Goal: Task Accomplishment & Management: Use online tool/utility

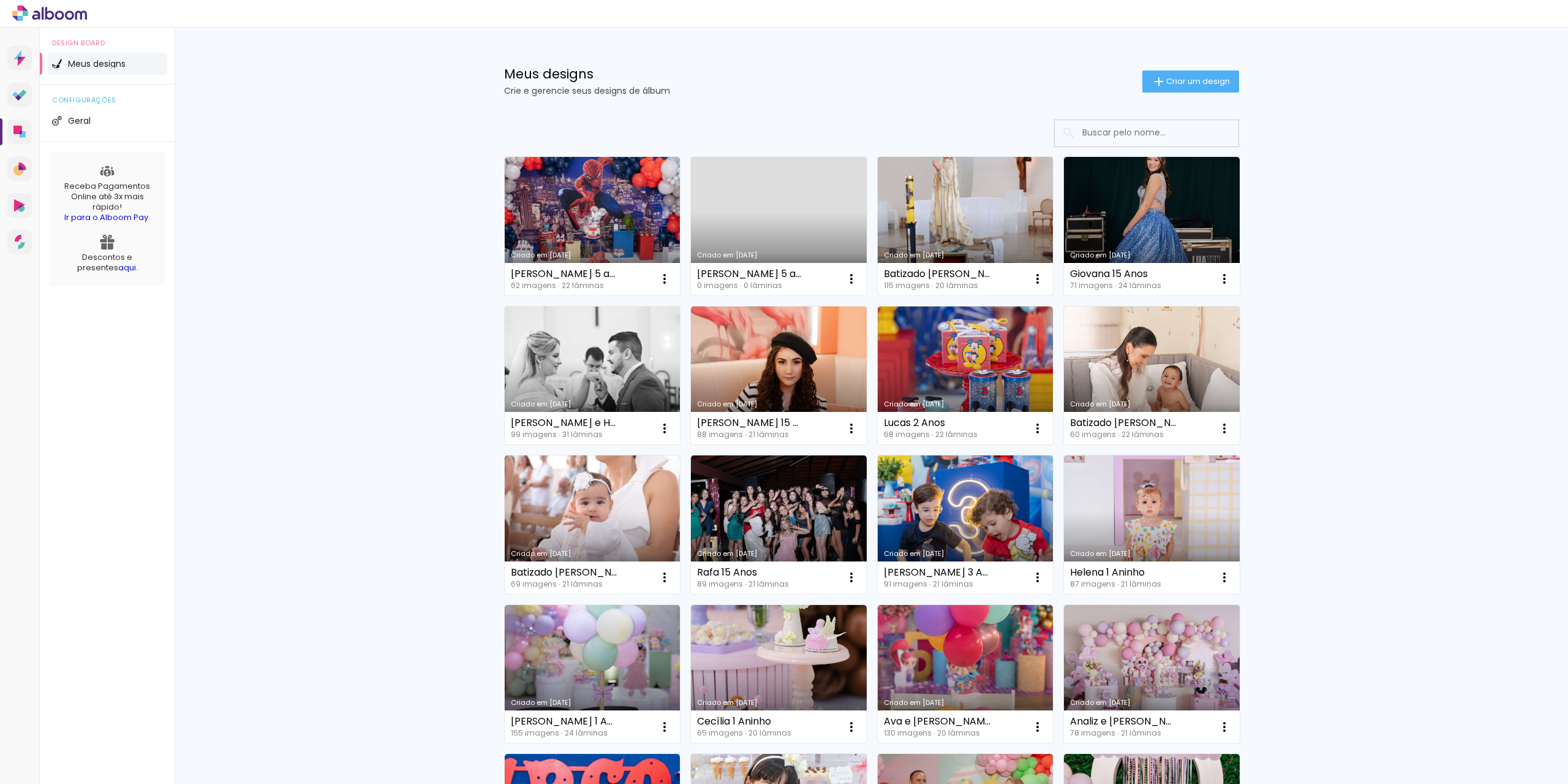
click at [993, 231] on link "Criado em [DATE]" at bounding box center [966, 226] width 176 height 138
